Goal: Task Accomplishment & Management: Complete application form

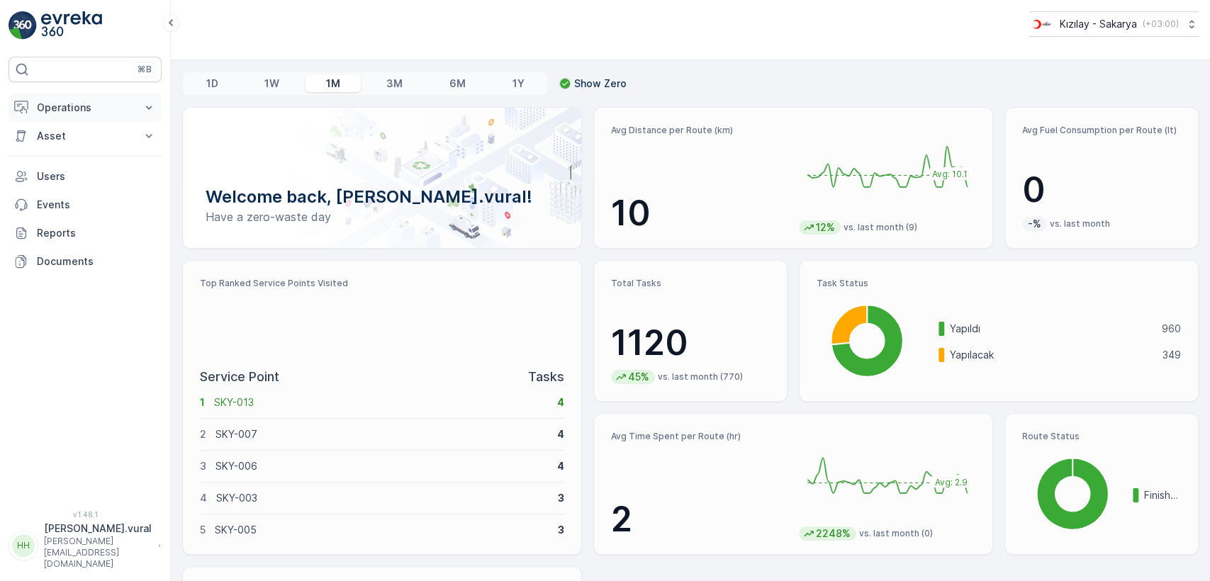
click at [69, 108] on p "Operations" at bounding box center [85, 108] width 96 height 14
click at [82, 167] on p "Routes & Tasks" at bounding box center [72, 172] width 73 height 14
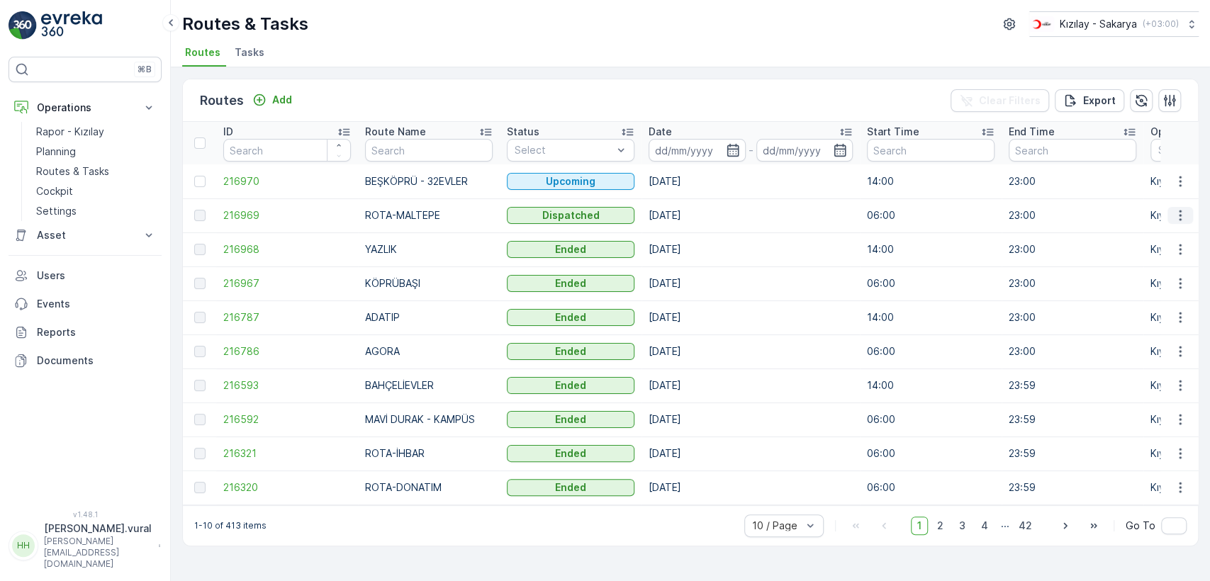
click at [1184, 212] on icon "button" at bounding box center [1181, 215] width 14 height 14
click at [1169, 230] on span "See More Details" at bounding box center [1147, 237] width 82 height 14
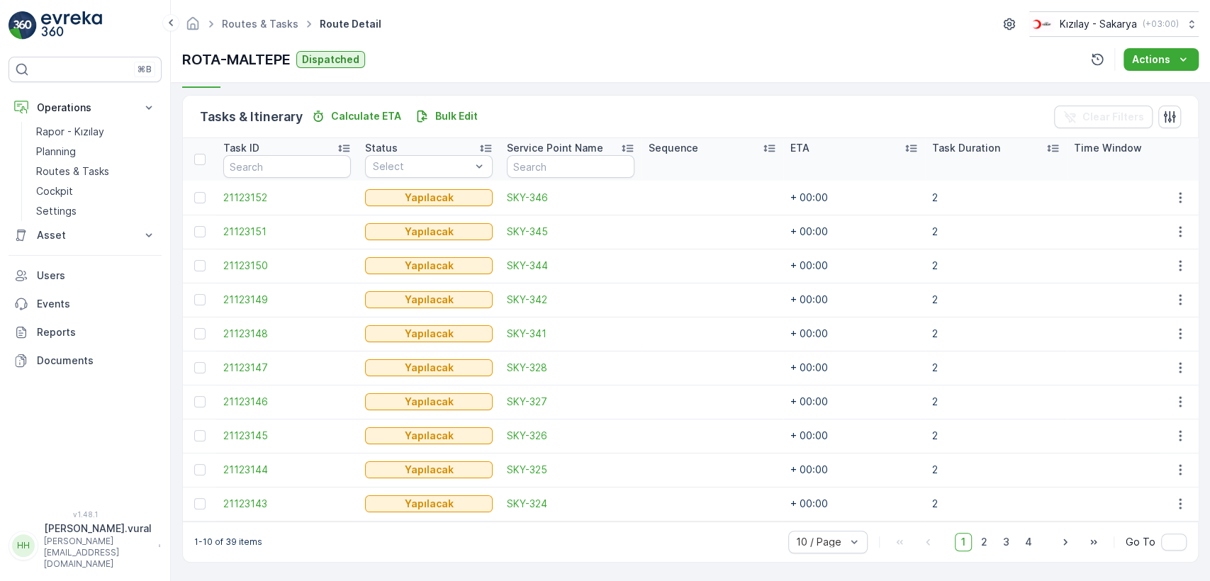
scroll to position [337, 0]
click at [981, 545] on span "2" at bounding box center [984, 542] width 19 height 18
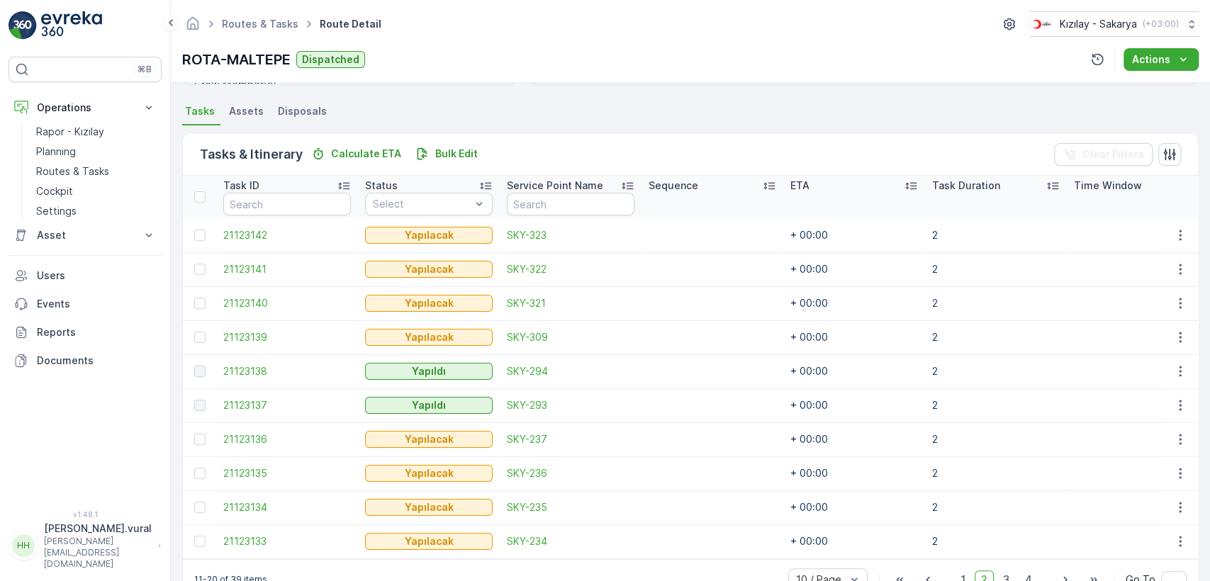
scroll to position [337, 0]
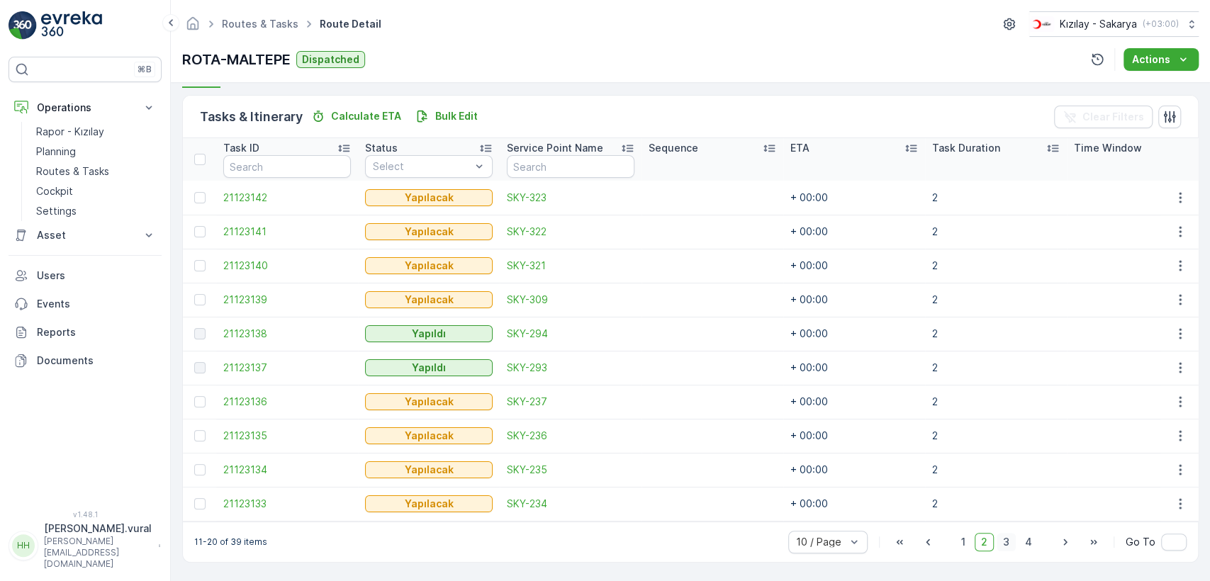
click at [1008, 545] on span "3" at bounding box center [1006, 542] width 19 height 18
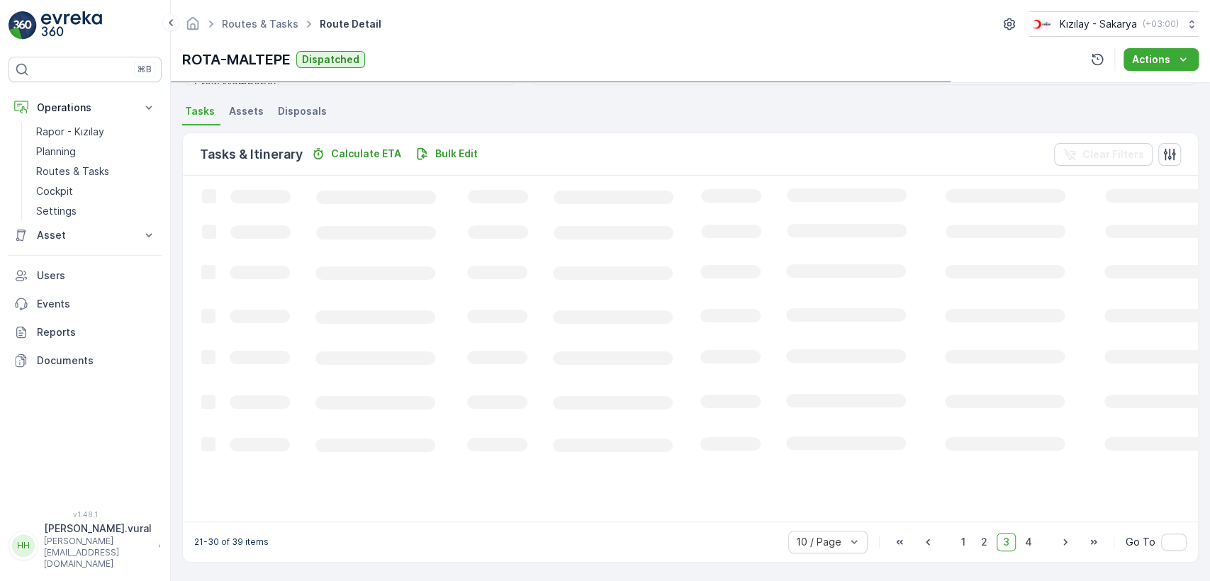
scroll to position [337, 0]
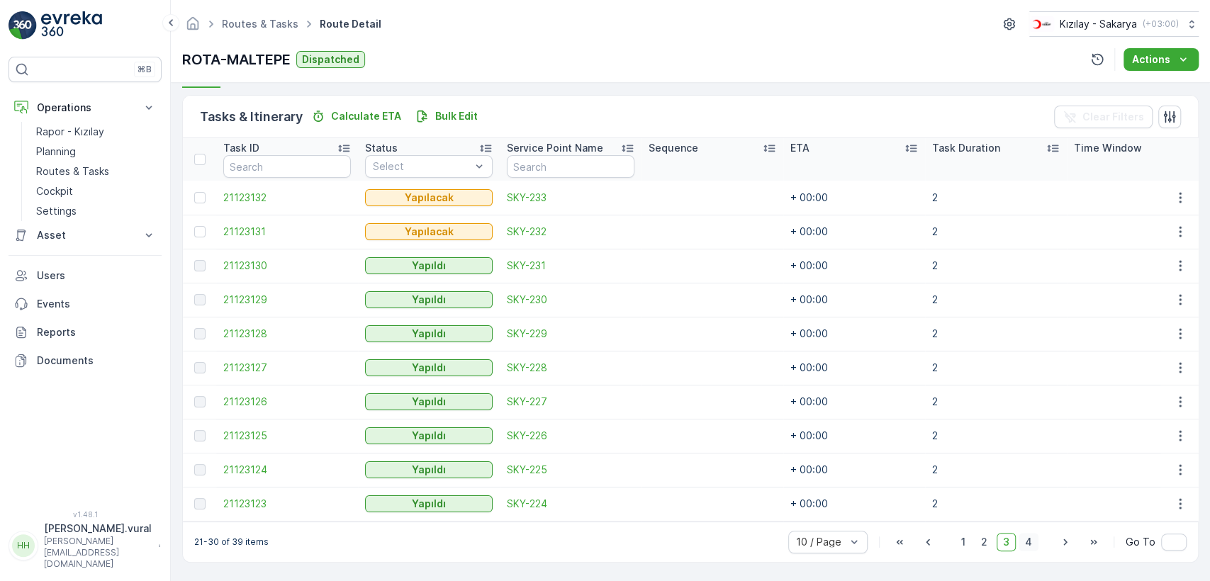
click at [1035, 544] on span "4" at bounding box center [1029, 542] width 20 height 18
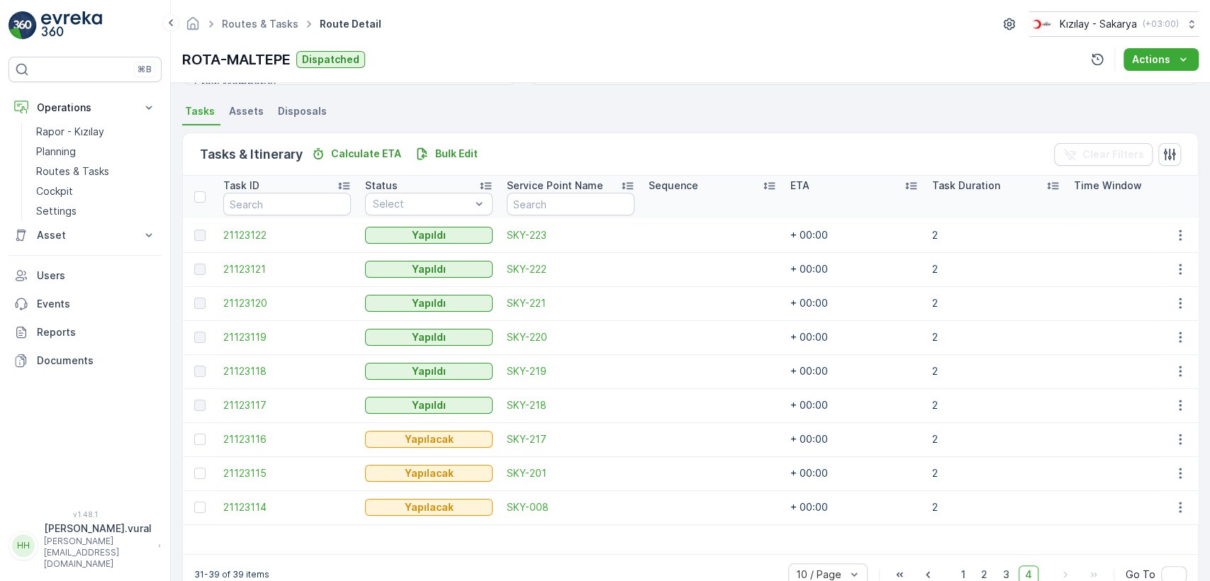
scroll to position [333, 0]
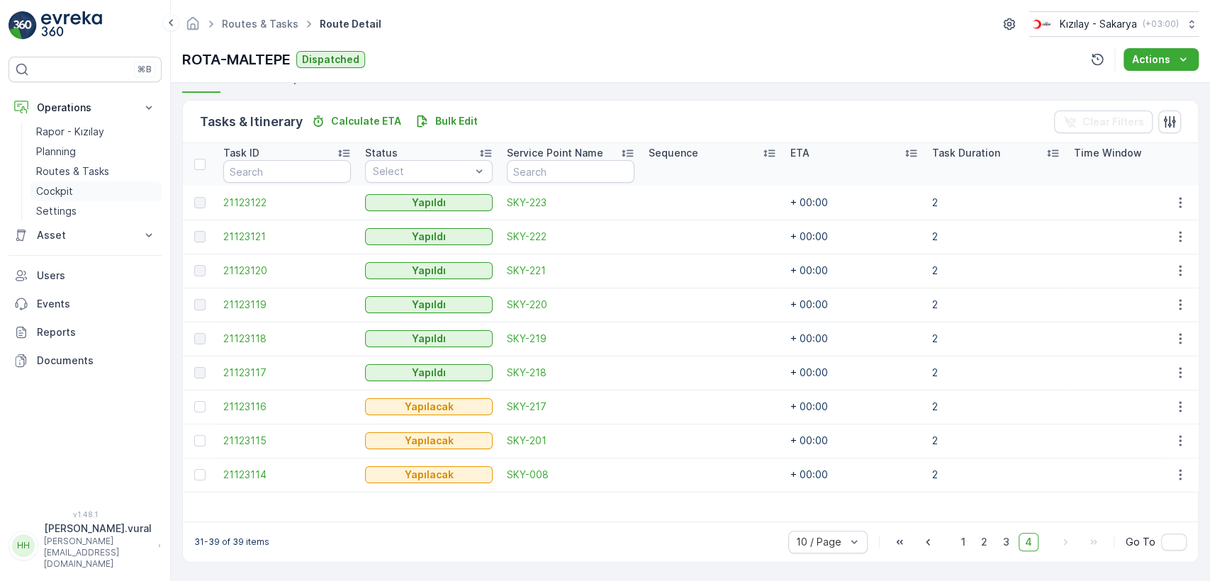
click at [52, 182] on link "Cockpit" at bounding box center [95, 192] width 131 height 20
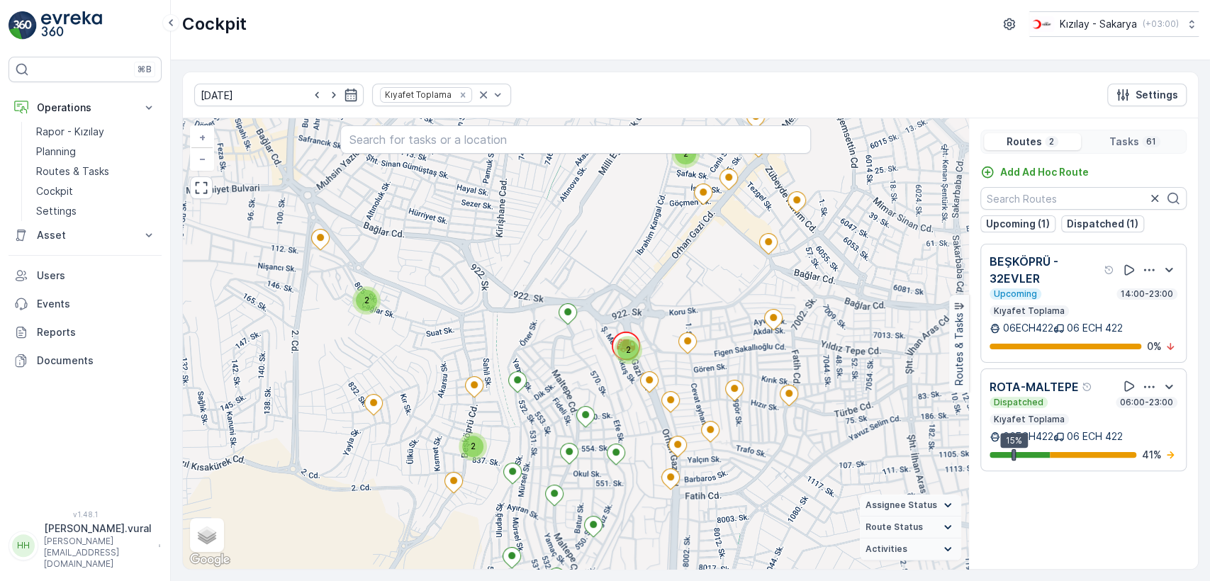
drag, startPoint x: 638, startPoint y: 438, endPoint x: 610, endPoint y: 335, distance: 106.7
click at [611, 355] on div "3 2 2 2 2 2 + − Satellite Roadmap Terrain Hybrid Leaflet Keyboard shortcuts Map…" at bounding box center [576, 343] width 786 height 451
click at [610, 340] on div "3 2 2 2 2 2 + − Satellite Roadmap Terrain Hybrid Leaflet Keyboard shortcuts Map…" at bounding box center [576, 343] width 786 height 451
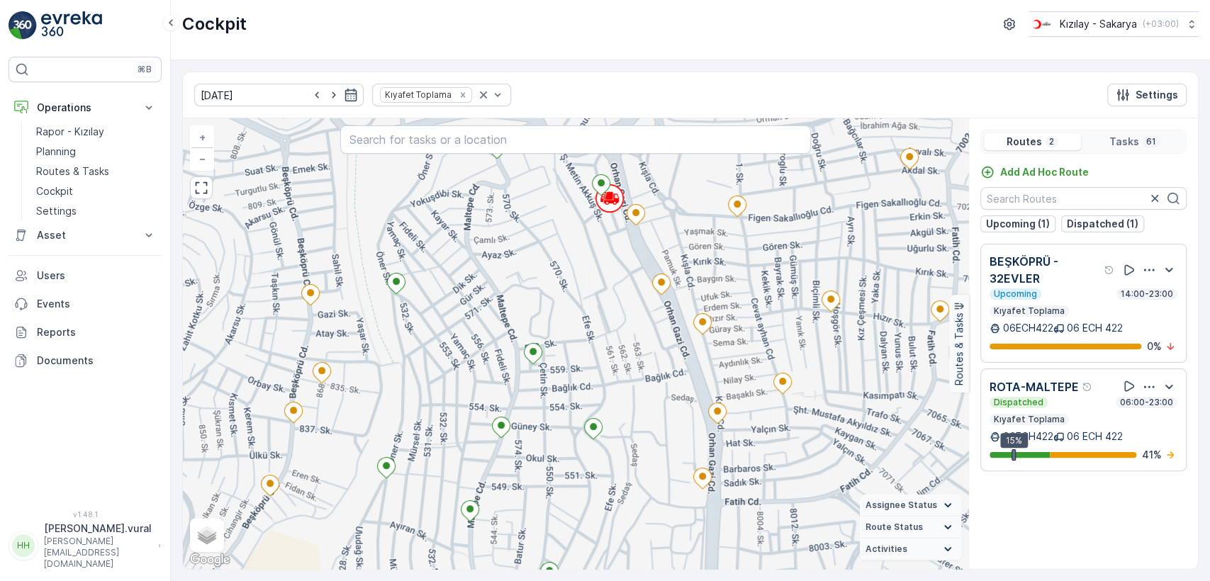
click at [627, 342] on div "+ − Satellite Roadmap Terrain Hybrid Leaflet Keyboard shortcuts Map Data Map da…" at bounding box center [576, 343] width 786 height 451
click at [628, 334] on div "+ − Satellite Roadmap Terrain Hybrid Leaflet Keyboard shortcuts Map Data Map da…" at bounding box center [576, 343] width 786 height 451
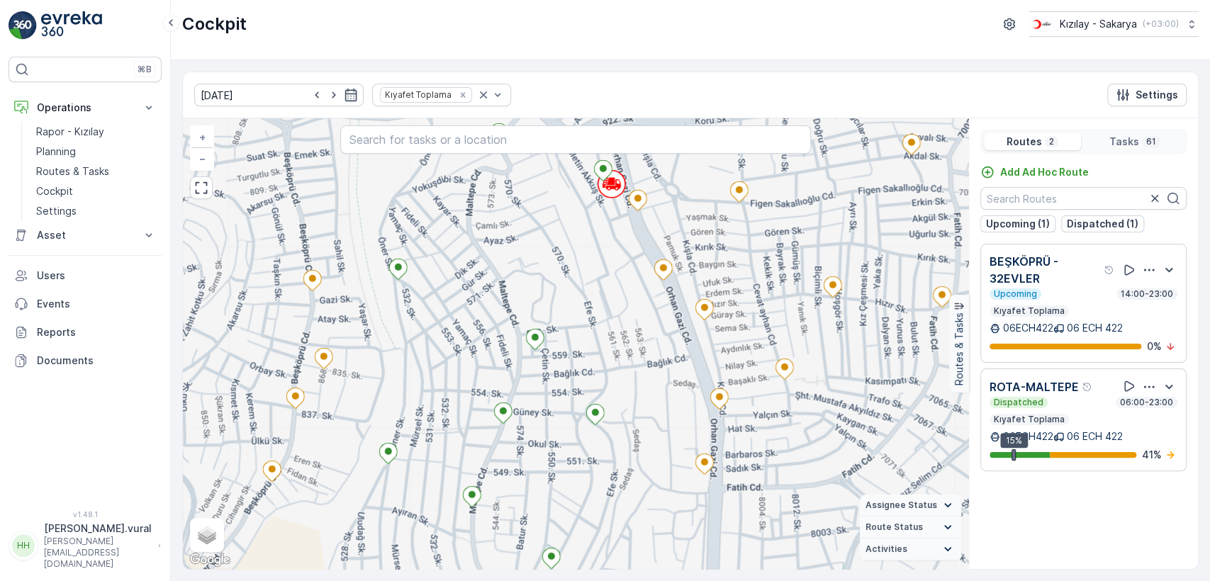
click at [628, 304] on div "+ − Satellite Roadmap Terrain Hybrid Leaflet Keyboard shortcuts Map Data Map da…" at bounding box center [576, 343] width 786 height 451
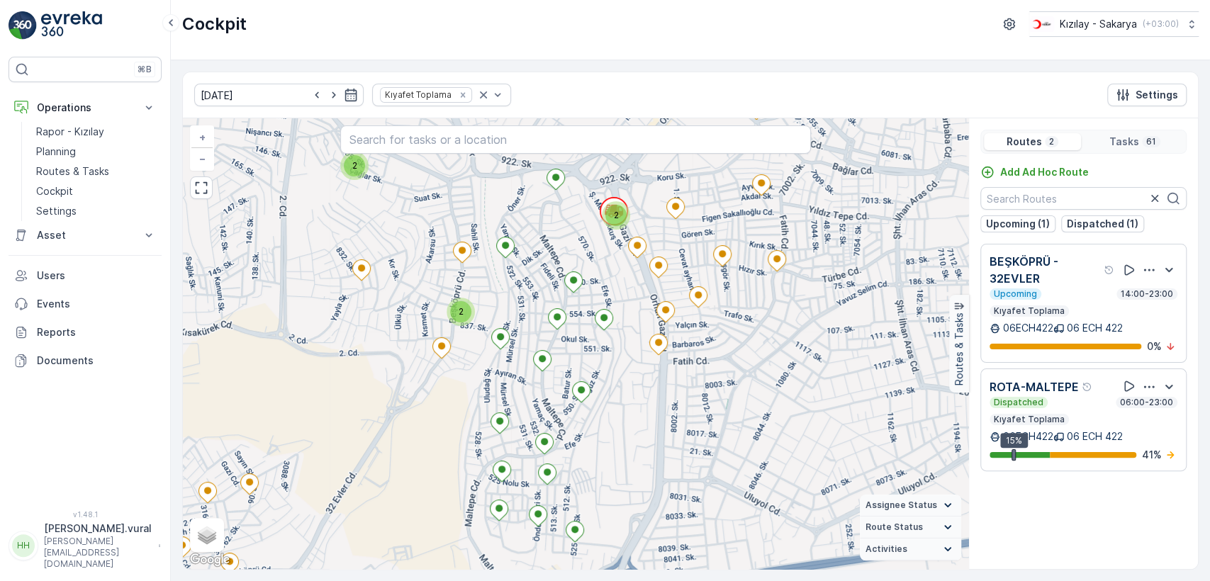
drag, startPoint x: 621, startPoint y: 448, endPoint x: 630, endPoint y: 377, distance: 71.4
click at [626, 403] on div "3 2 2 2 2 2 + − Satellite Roadmap Terrain Hybrid Leaflet Keyboard shortcuts Map…" at bounding box center [576, 343] width 786 height 451
click at [630, 380] on div "3 2 2 2 2 2 + − Satellite Roadmap Terrain Hybrid Leaflet Keyboard shortcuts Map…" at bounding box center [576, 343] width 786 height 451
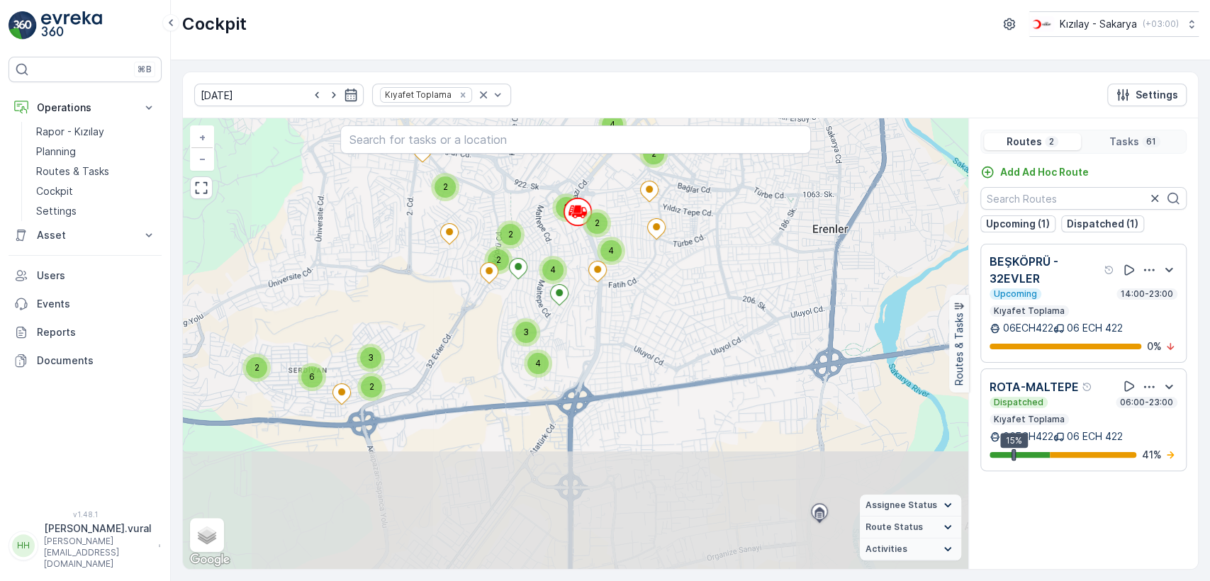
drag, startPoint x: 649, startPoint y: 325, endPoint x: 652, endPoint y: 416, distance: 91.5
click at [652, 414] on div "3 2 2 2 2 6 2 3 2 2 2 4 4 2 4 3 2 3 2 4 4 + − Satellite Roadmap Terrain Hybrid …" at bounding box center [576, 343] width 786 height 451
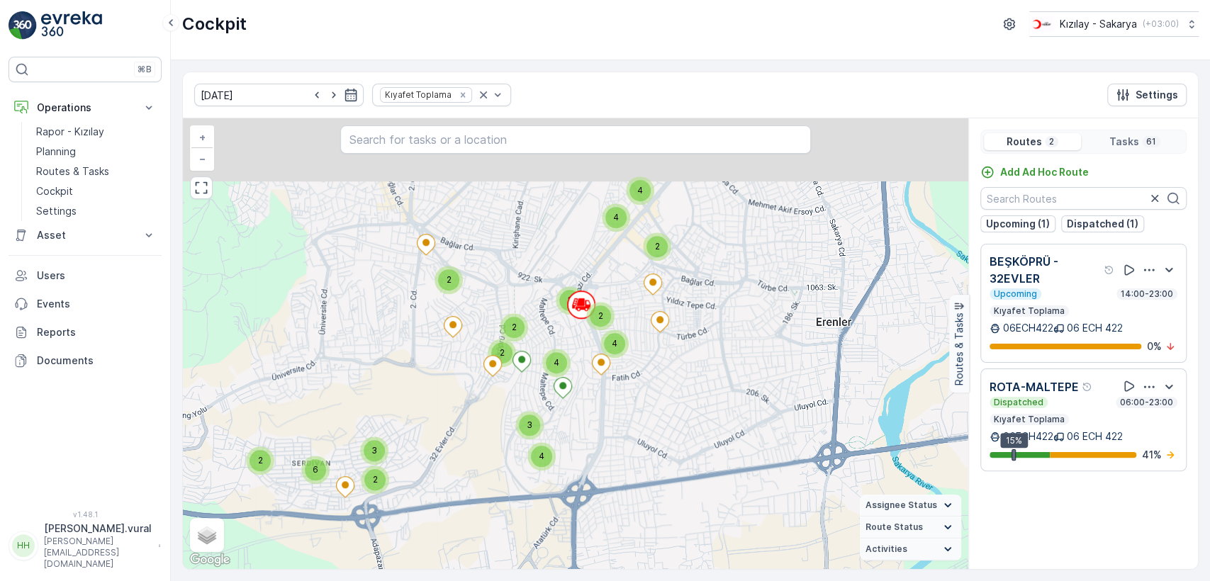
click at [652, 417] on div "2 6 2 3 2 2 2 4 4 2 4 3 2 3 2 4 4 + − Satellite Roadmap Terrain Hybrid Leaflet …" at bounding box center [576, 343] width 786 height 451
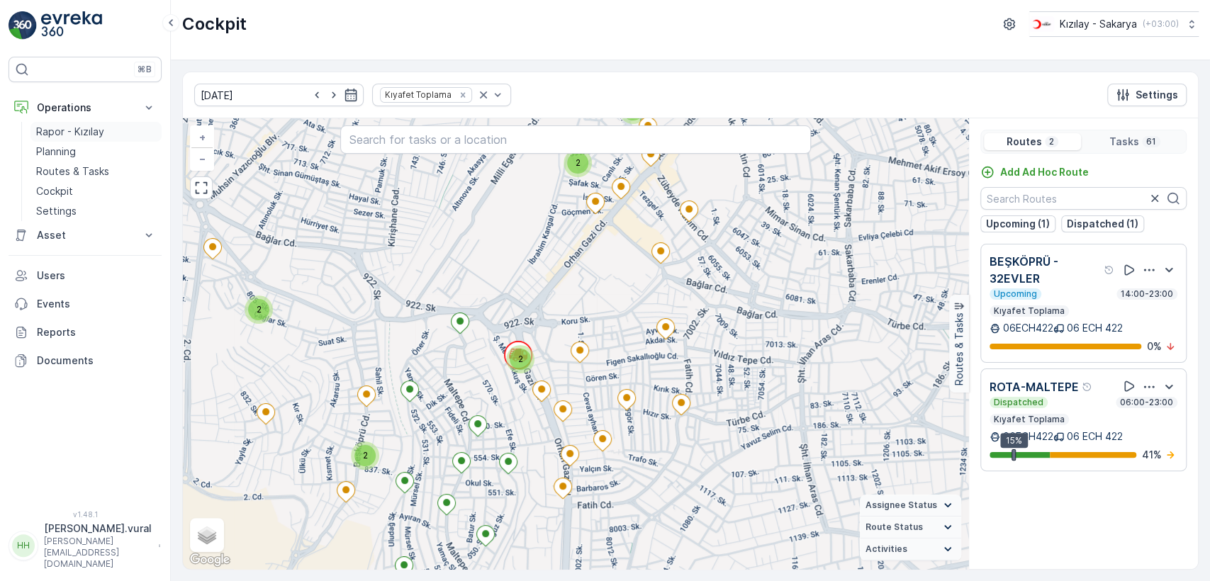
click at [108, 130] on link "Rapor - Kızılay" at bounding box center [95, 132] width 131 height 20
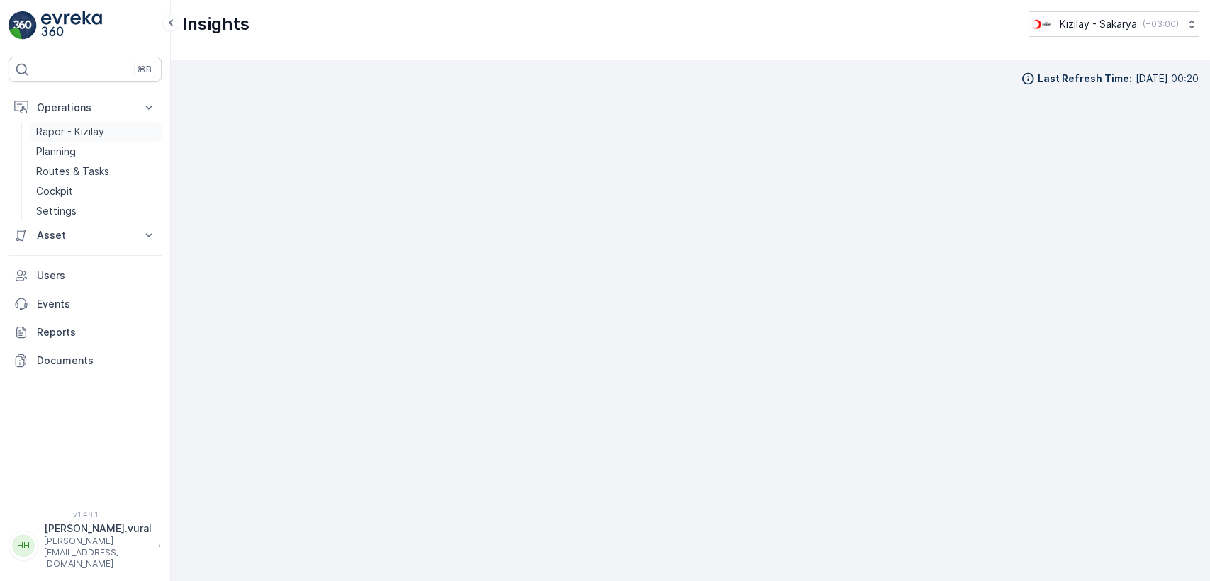
click at [108, 125] on link "Rapor - Kızılay" at bounding box center [95, 132] width 131 height 20
click at [81, 147] on link "Planning" at bounding box center [95, 152] width 131 height 20
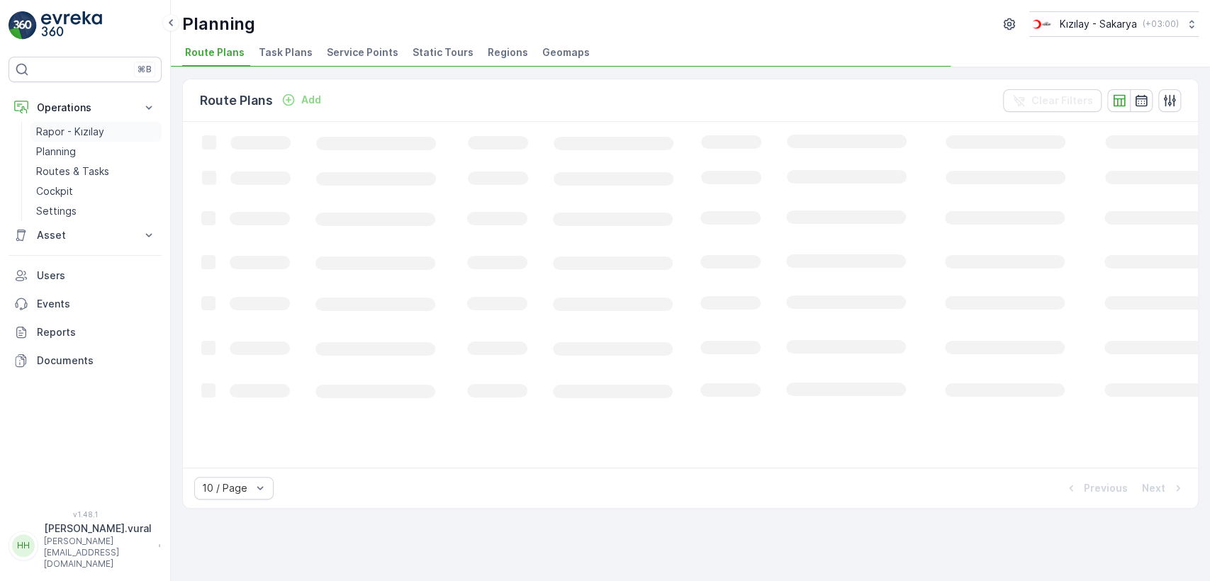
click at [96, 126] on p "Rapor - Kızılay" at bounding box center [70, 132] width 68 height 14
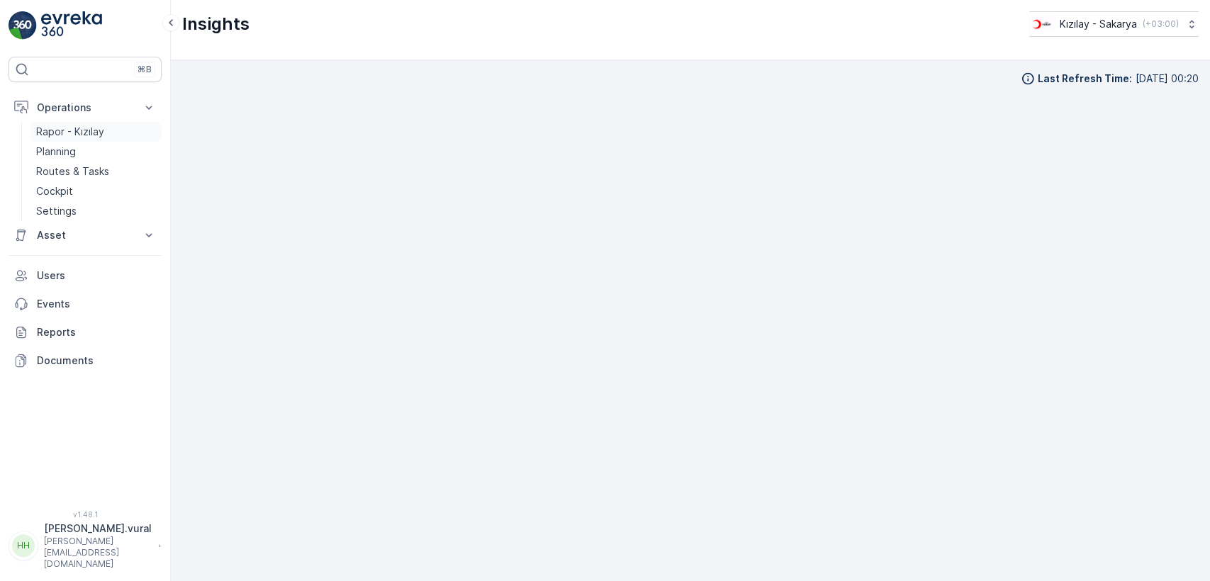
click at [97, 126] on p "Rapor - Kızılay" at bounding box center [70, 132] width 68 height 14
click at [75, 128] on p "Rapor - Kızılay" at bounding box center [70, 132] width 68 height 14
click at [74, 128] on p "Rapor - Kızılay" at bounding box center [70, 132] width 68 height 14
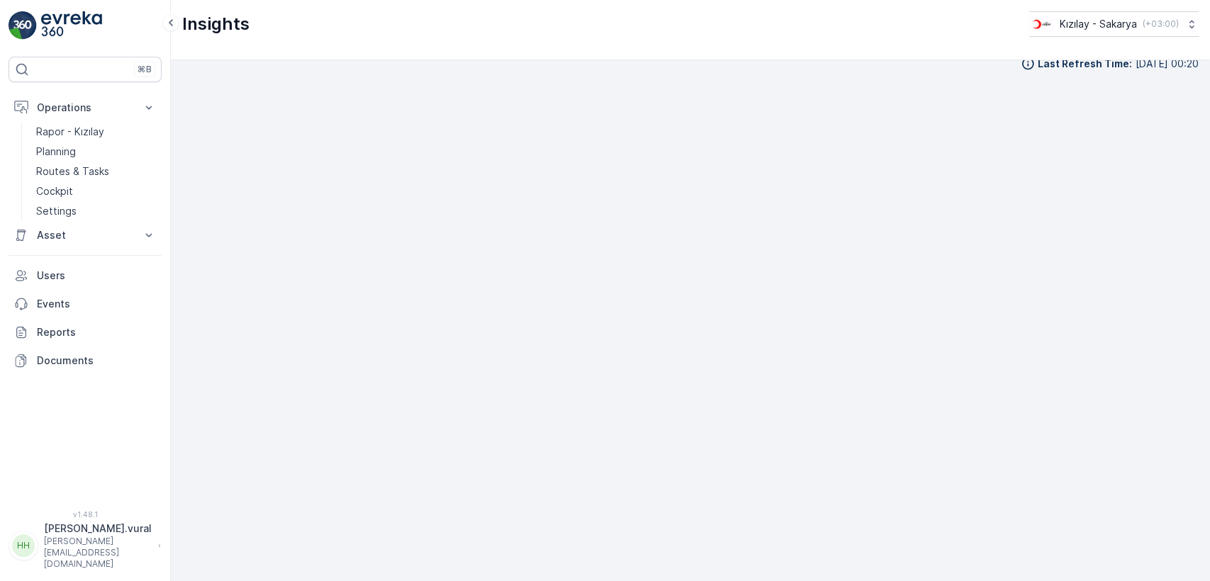
click at [80, 563] on p "[PERSON_NAME][EMAIL_ADDRESS][DOMAIN_NAME]" at bounding box center [98, 553] width 108 height 34
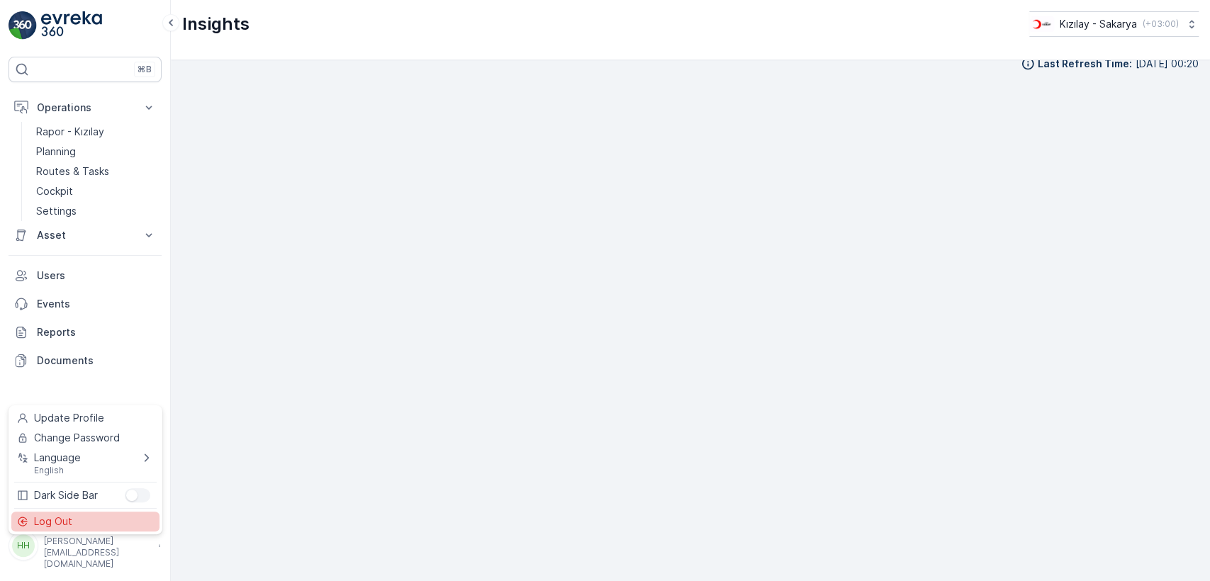
click at [80, 526] on div "Log Out" at bounding box center [85, 522] width 148 height 20
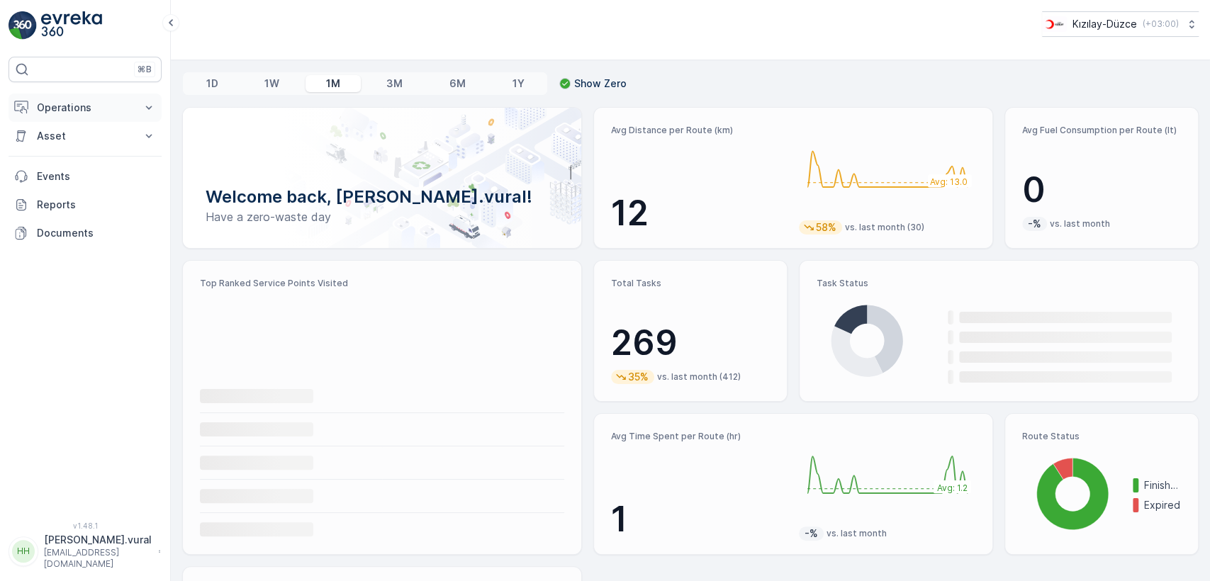
click at [105, 117] on button "Operations" at bounding box center [85, 108] width 153 height 28
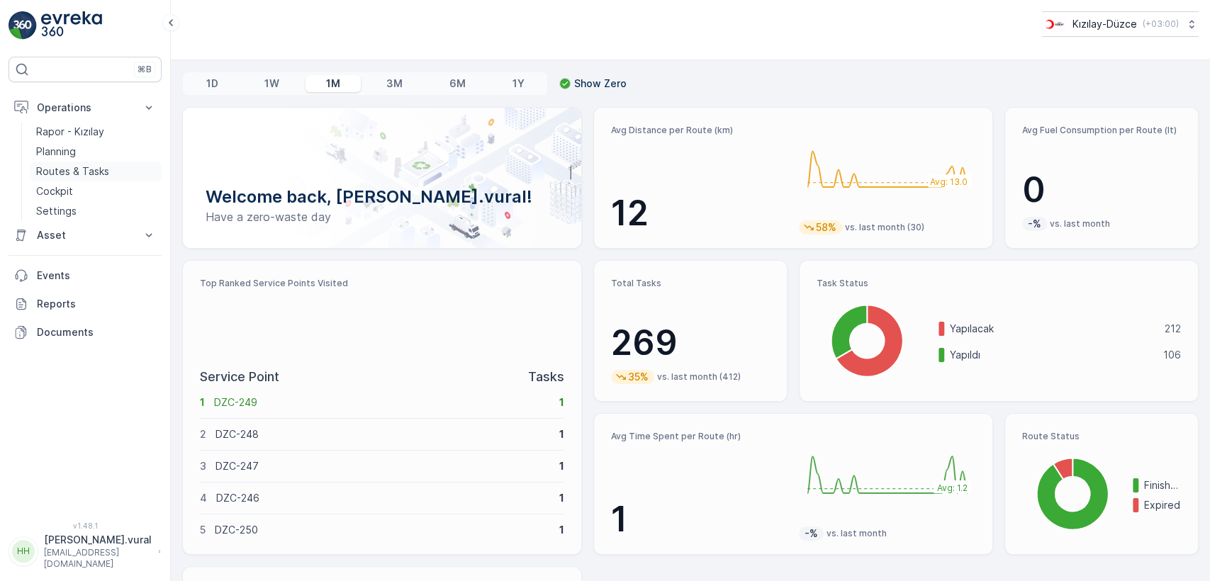
click at [101, 165] on p "Routes & Tasks" at bounding box center [72, 172] width 73 height 14
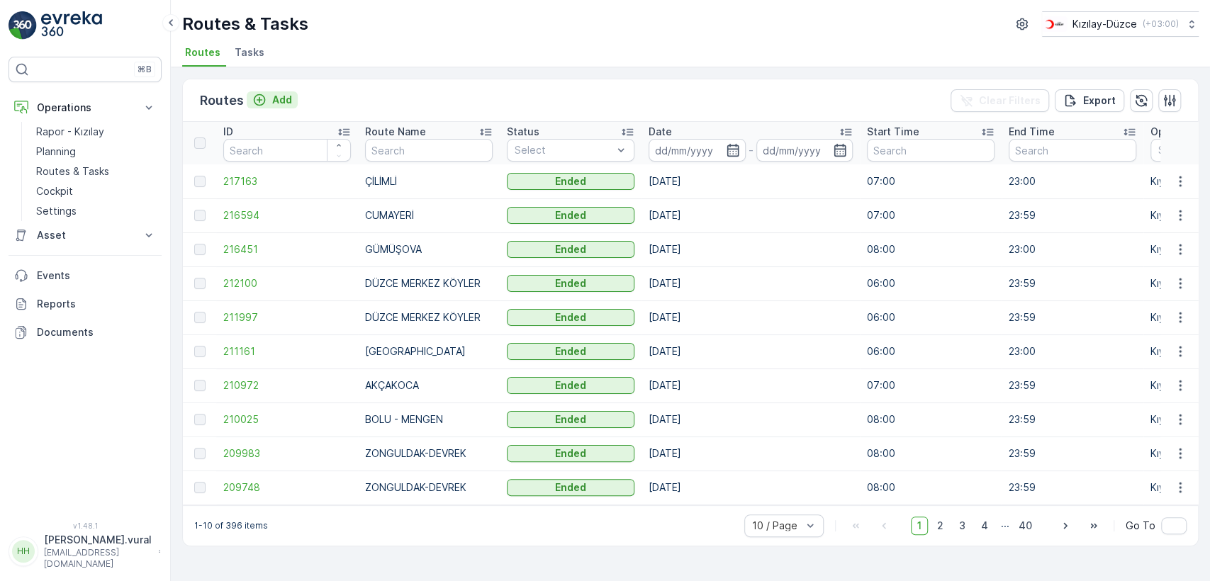
click at [284, 104] on p "Add" at bounding box center [282, 100] width 20 height 14
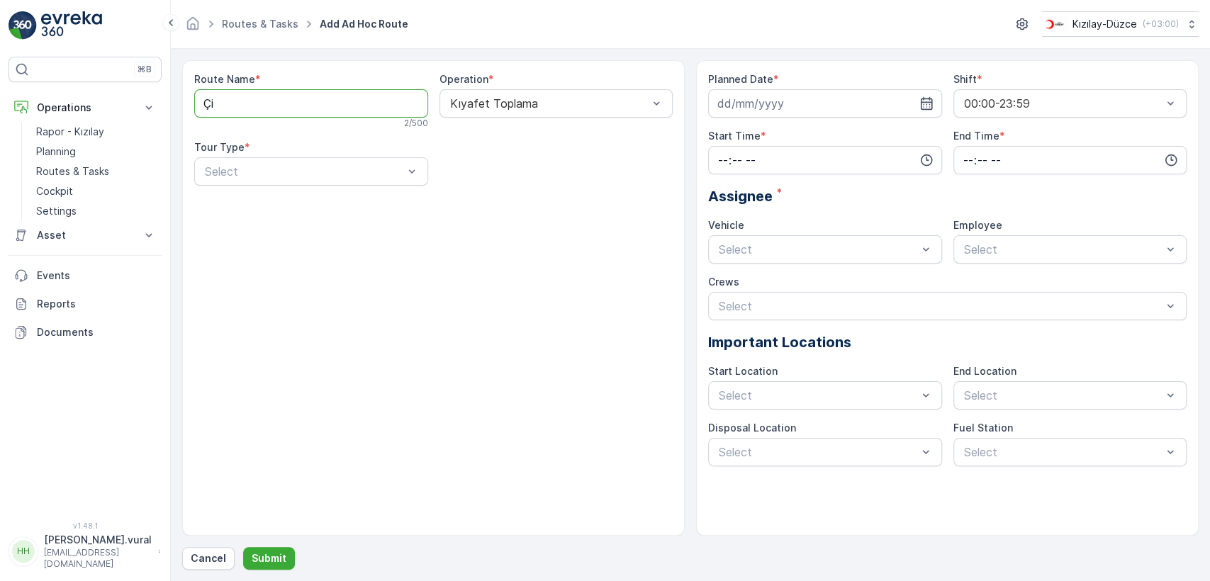
type Name "ÇİLİMLİ"
click at [255, 206] on div "Static" at bounding box center [311, 206] width 217 height 13
click at [255, 206] on div "Route Name * ÇİLİMLİ 7 / 500 Operation * Kıyafet Toplama Tour Type * 2 results …" at bounding box center [433, 298] width 503 height 476
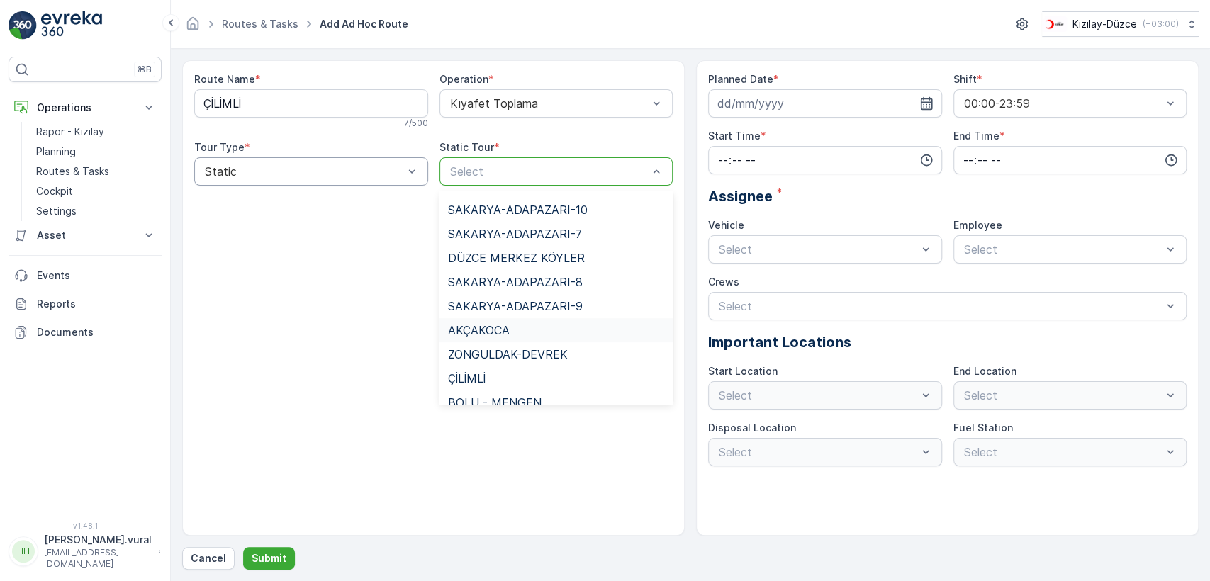
scroll to position [564, 0]
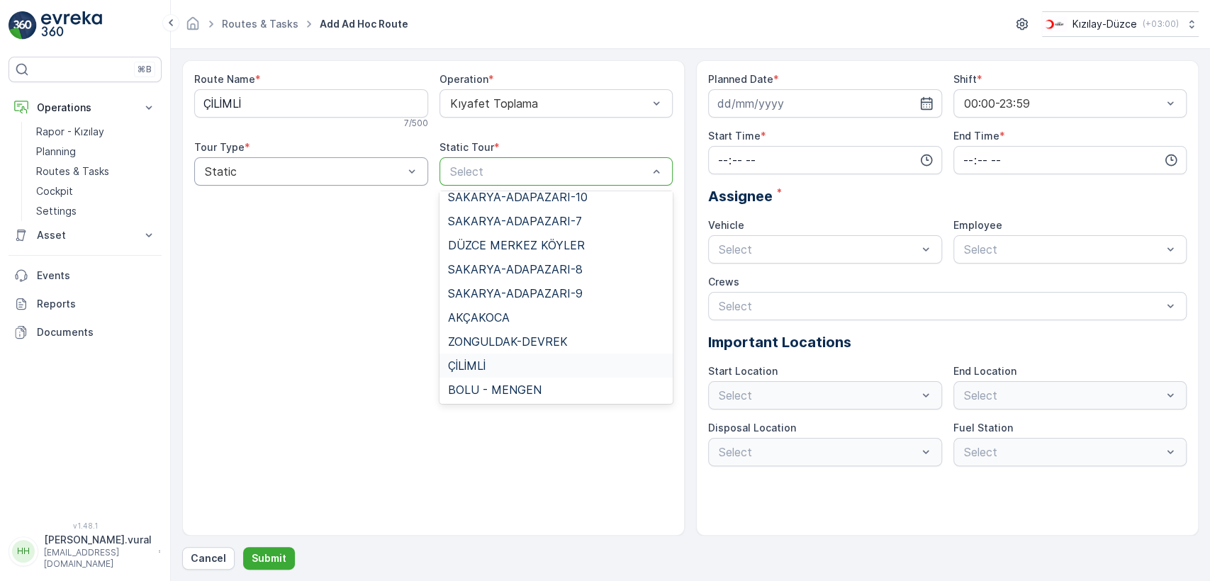
click at [469, 363] on span "ÇİLİMLİ" at bounding box center [467, 366] width 38 height 13
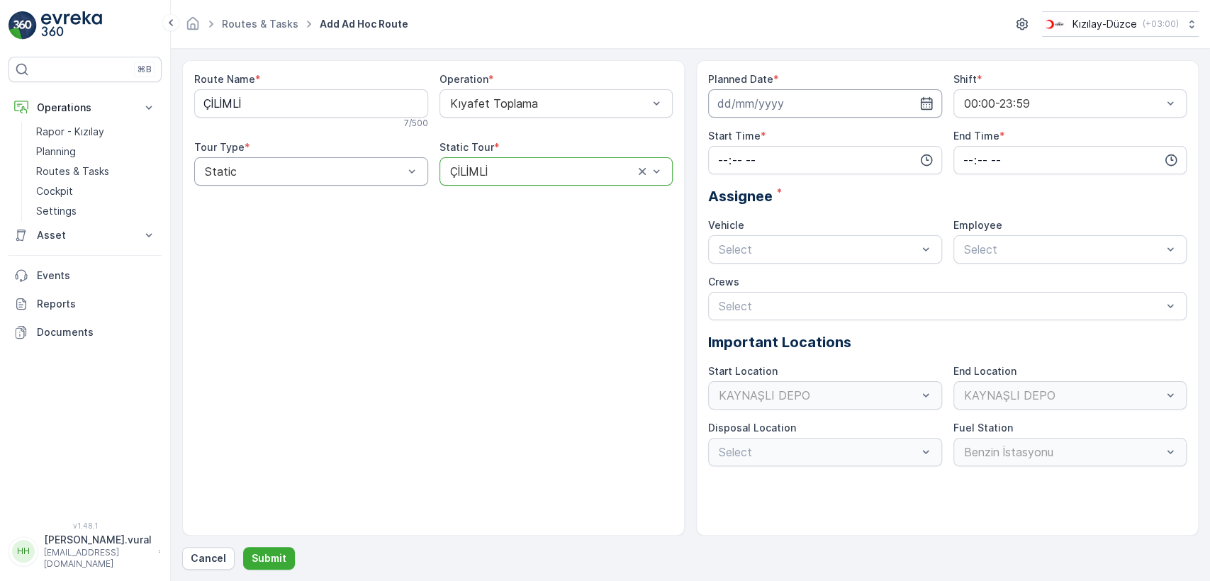
click at [809, 104] on input at bounding box center [825, 103] width 234 height 28
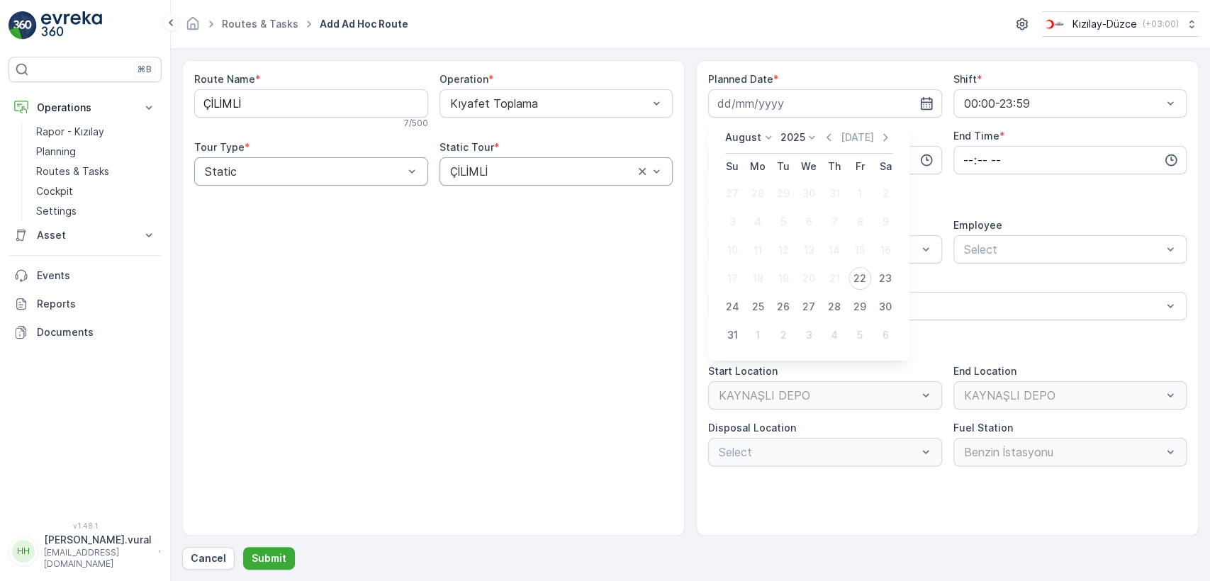
click at [859, 279] on div "22" at bounding box center [860, 278] width 23 height 23
type input "[DATE]"
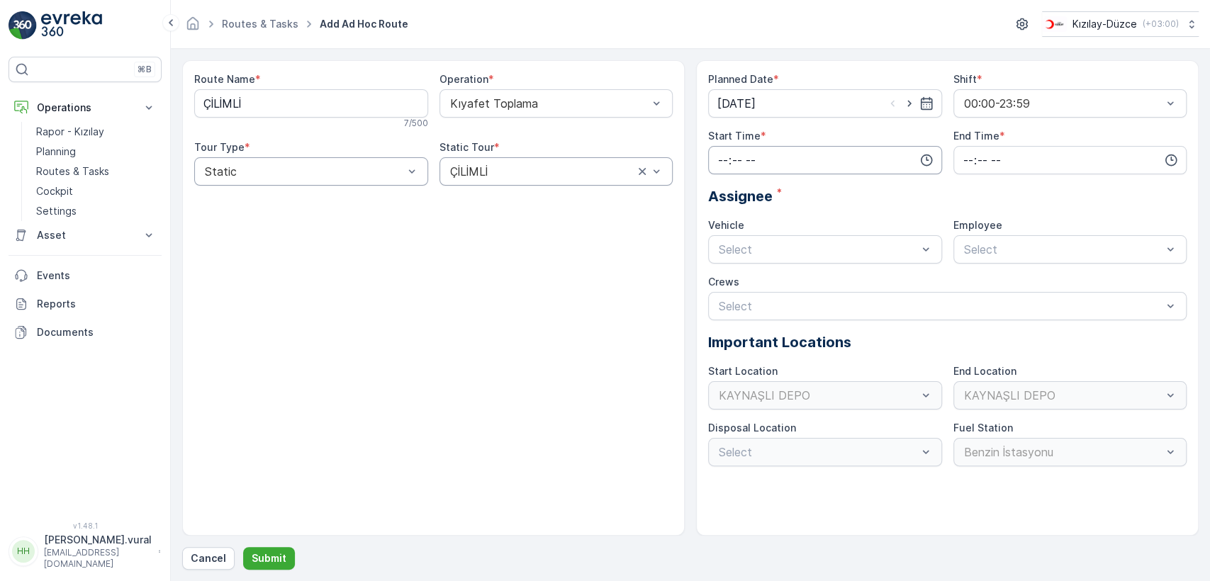
click at [793, 155] on input "time" at bounding box center [825, 160] width 234 height 28
click at [717, 262] on span "08" at bounding box center [723, 264] width 13 height 14
type input "08:00"
click at [717, 262] on span "08" at bounding box center [723, 264] width 13 height 14
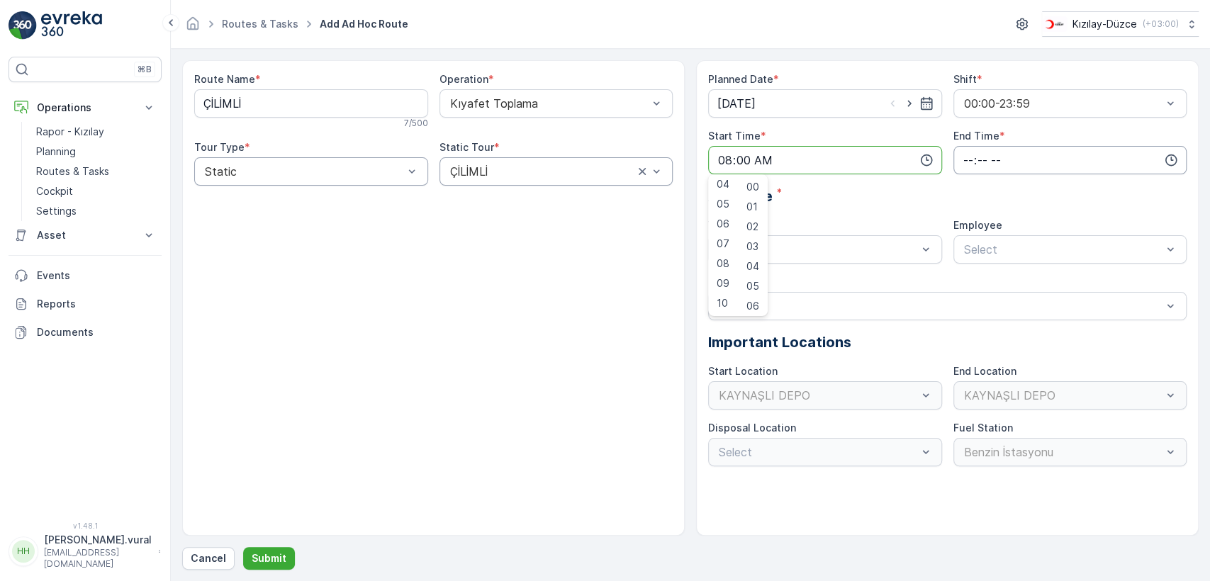
click at [1025, 169] on input "time" at bounding box center [1071, 160] width 234 height 28
click at [964, 302] on span "23" at bounding box center [967, 303] width 11 height 14
type input "23:00"
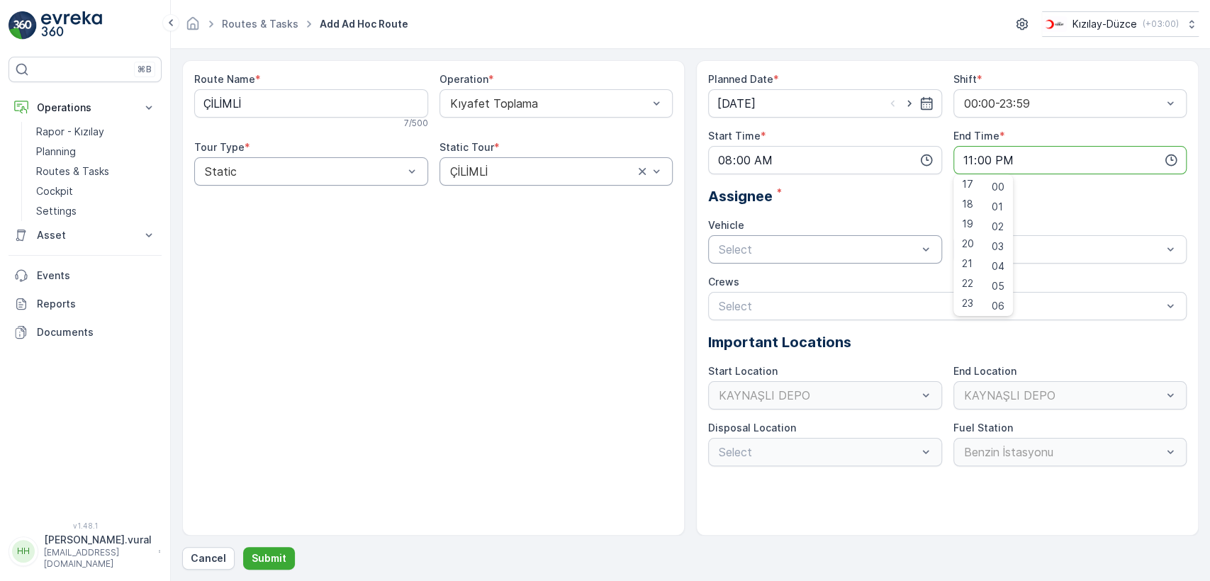
click at [769, 245] on div at bounding box center [818, 249] width 201 height 13
click at [746, 286] on span "06 DCG 614" at bounding box center [749, 284] width 65 height 13
click at [1015, 251] on div at bounding box center [1063, 249] width 201 height 13
click at [997, 252] on div at bounding box center [1063, 249] width 201 height 13
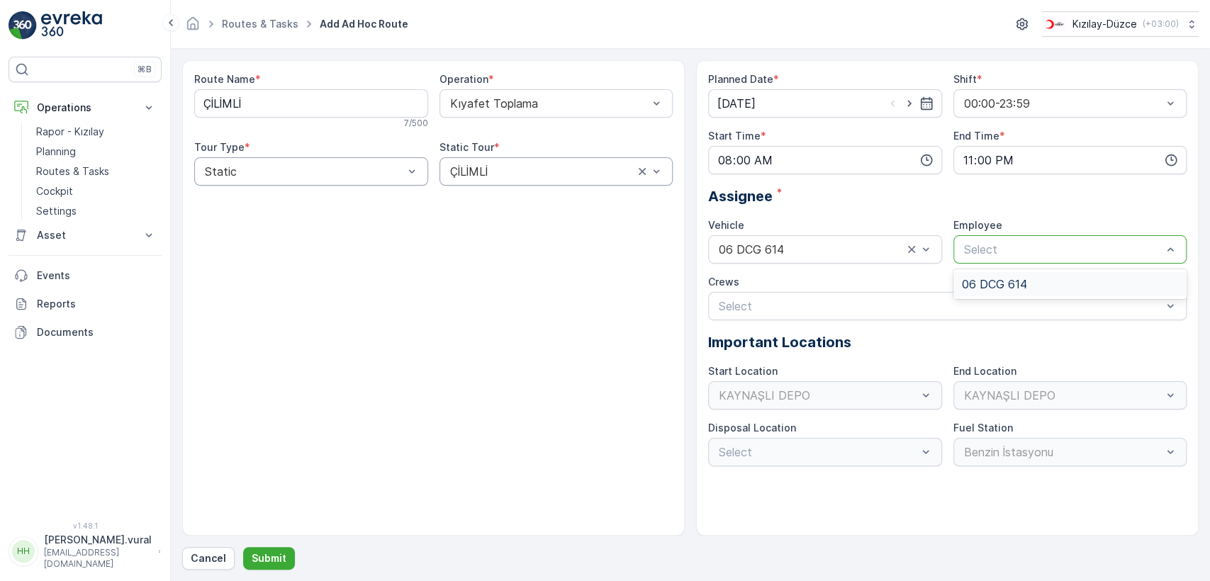
click at [986, 286] on span "06 DCG 614" at bounding box center [994, 284] width 65 height 13
click at [277, 564] on p "Submit" at bounding box center [269, 559] width 35 height 14
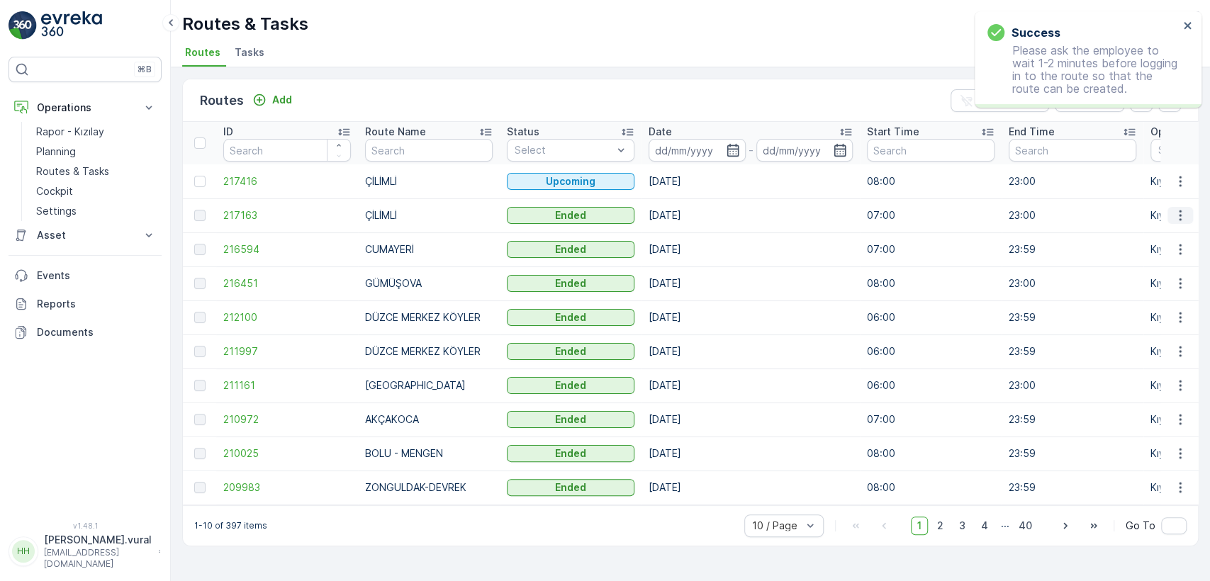
click at [1174, 216] on icon "button" at bounding box center [1181, 215] width 14 height 14
click at [1171, 228] on div "See More Details" at bounding box center [1155, 237] width 109 height 20
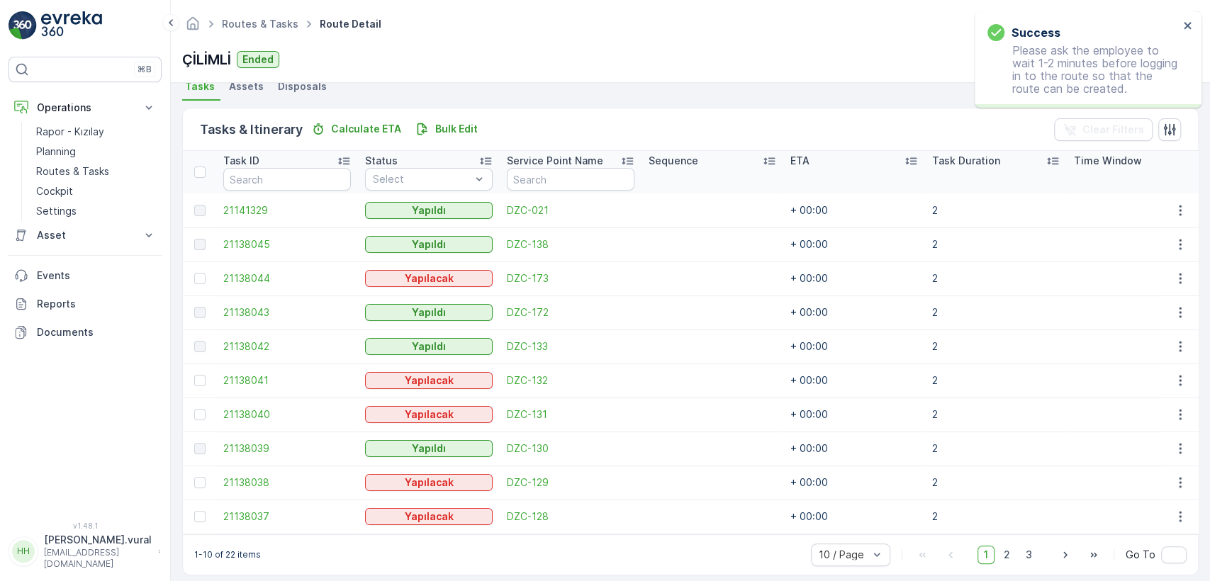
scroll to position [337, 0]
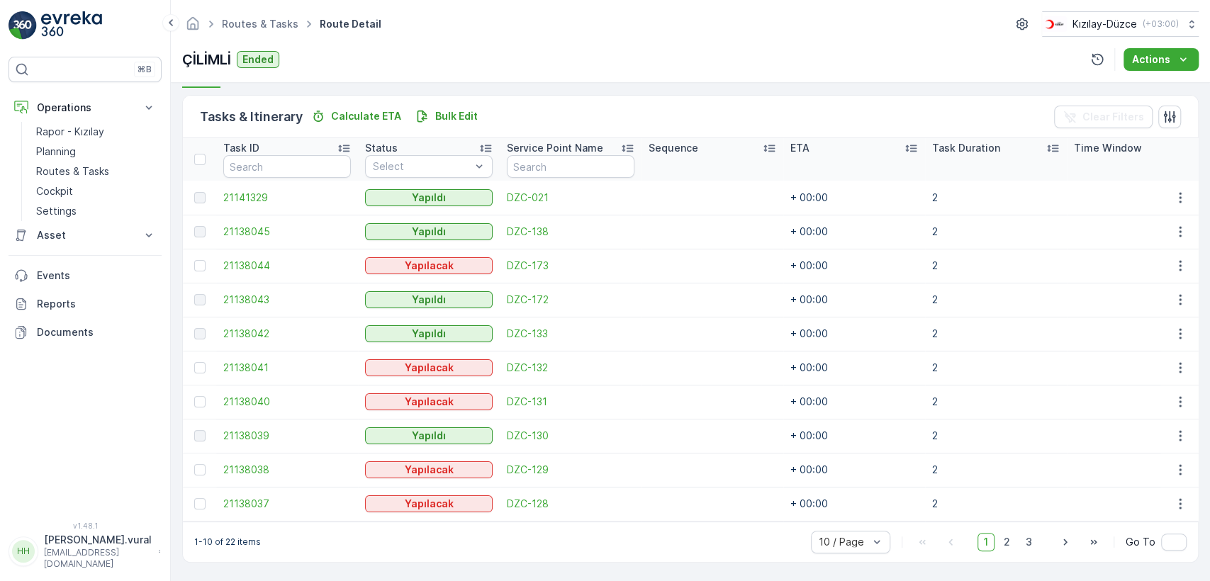
click at [1017, 542] on div "1 2 3" at bounding box center [1008, 542] width 61 height 18
click at [1024, 550] on span "3" at bounding box center [1029, 542] width 19 height 18
click at [1022, 550] on span "3" at bounding box center [1029, 542] width 19 height 18
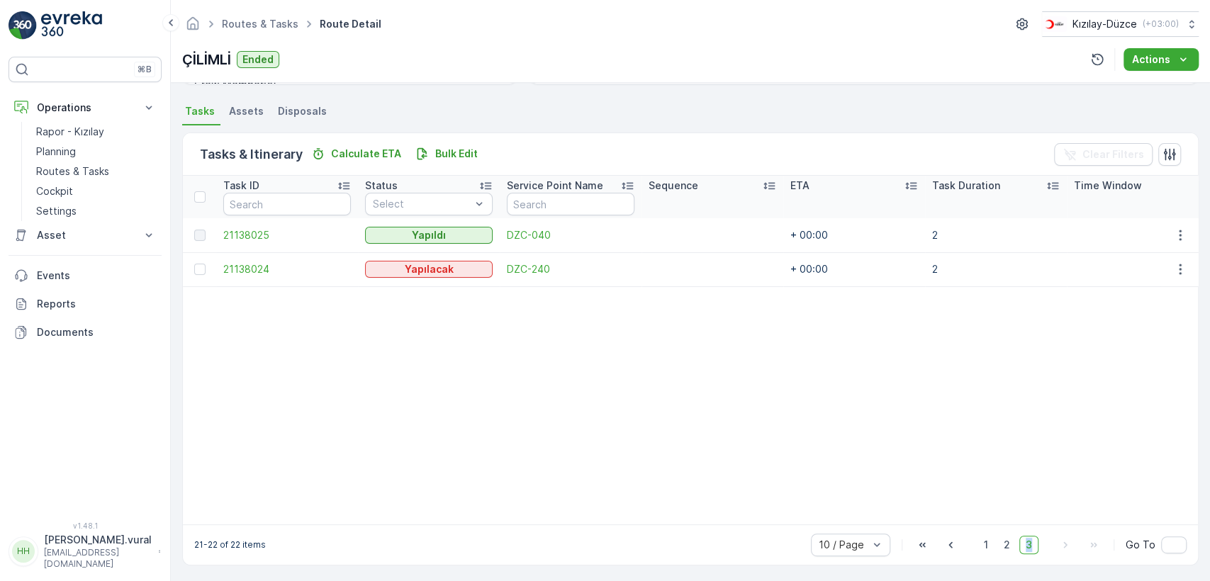
scroll to position [303, 0]
click at [1009, 536] on span "2" at bounding box center [1007, 542] width 19 height 18
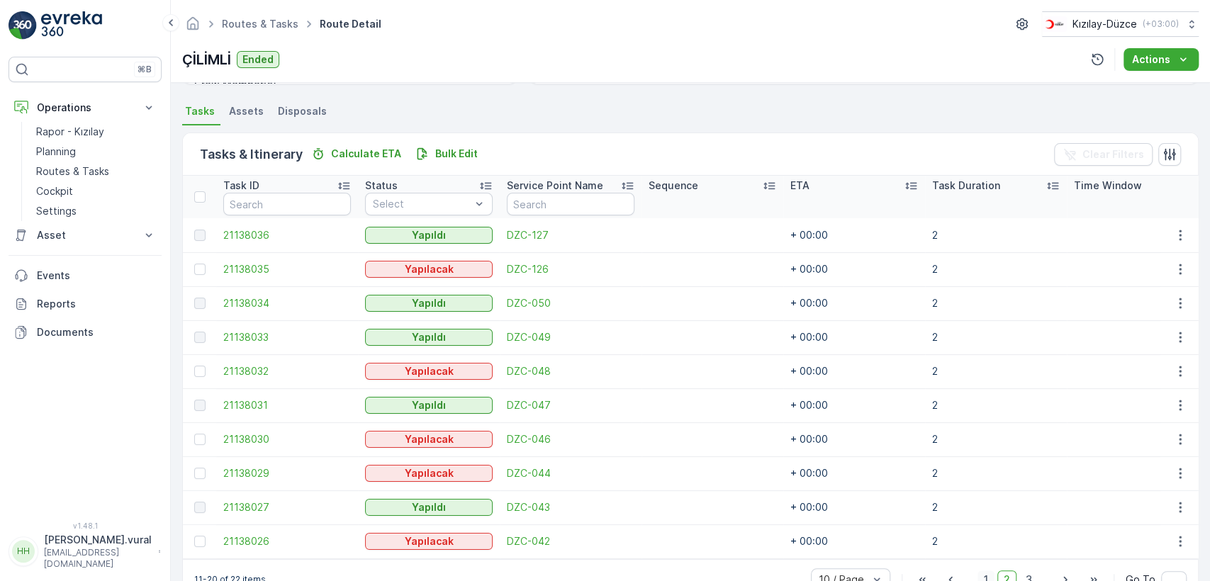
scroll to position [337, 0]
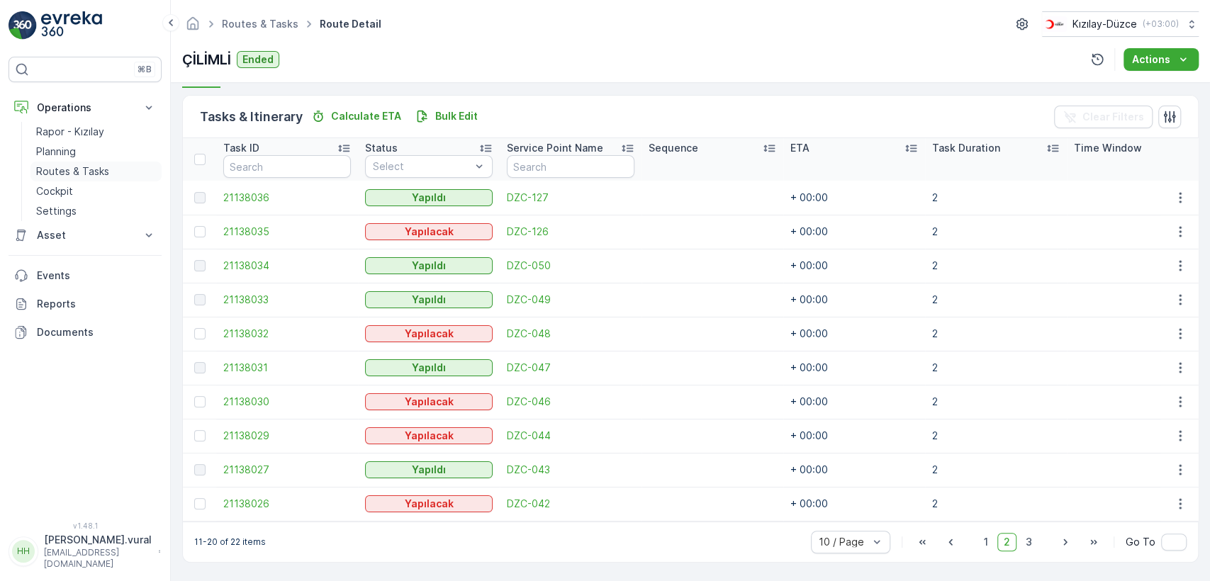
click at [96, 168] on p "Routes & Tasks" at bounding box center [72, 172] width 73 height 14
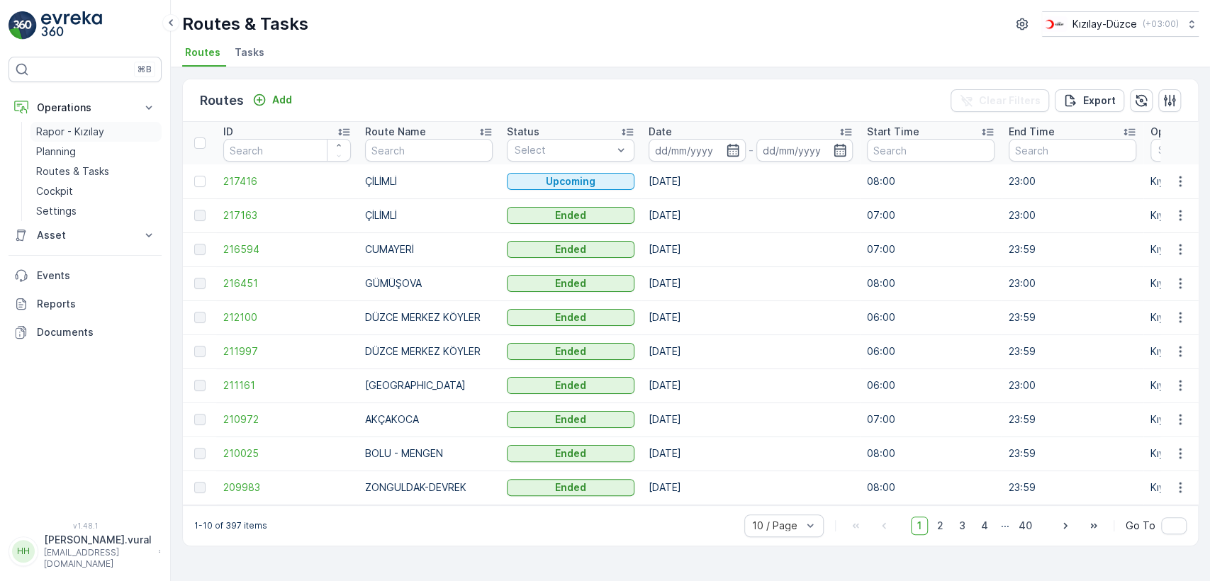
click at [77, 130] on p "Rapor - Kızılay" at bounding box center [70, 132] width 68 height 14
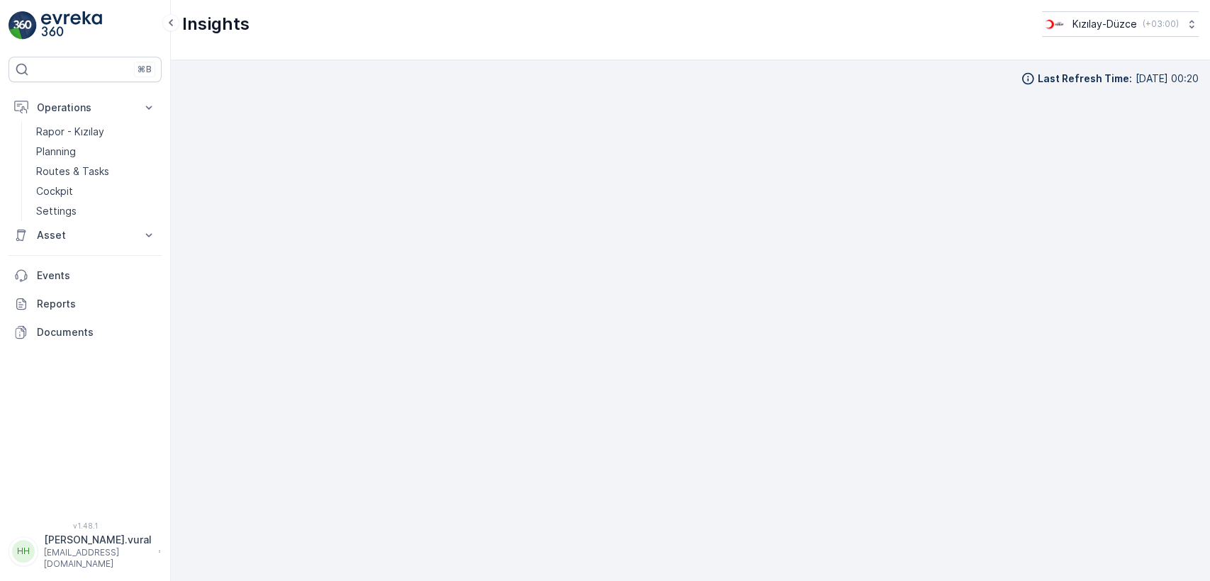
scroll to position [13, 0]
